Goal: Obtain resource: Download file/media

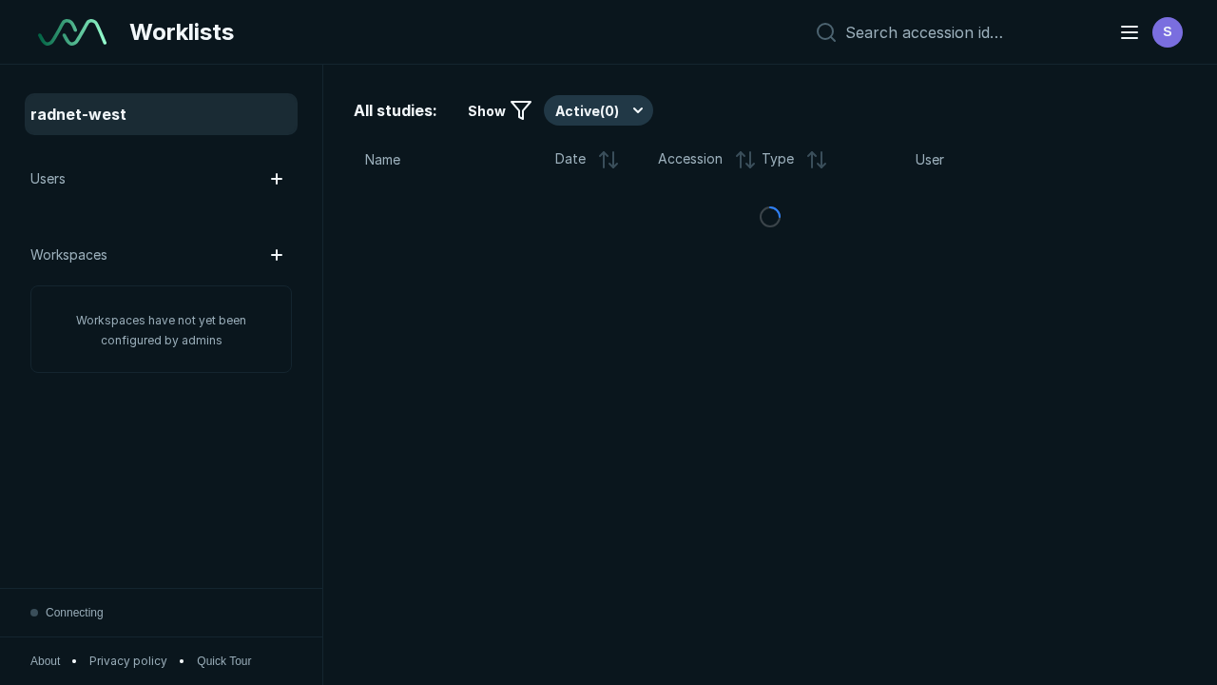
scroll to position [5192, 7920]
